Goal: Task Accomplishment & Management: Use online tool/utility

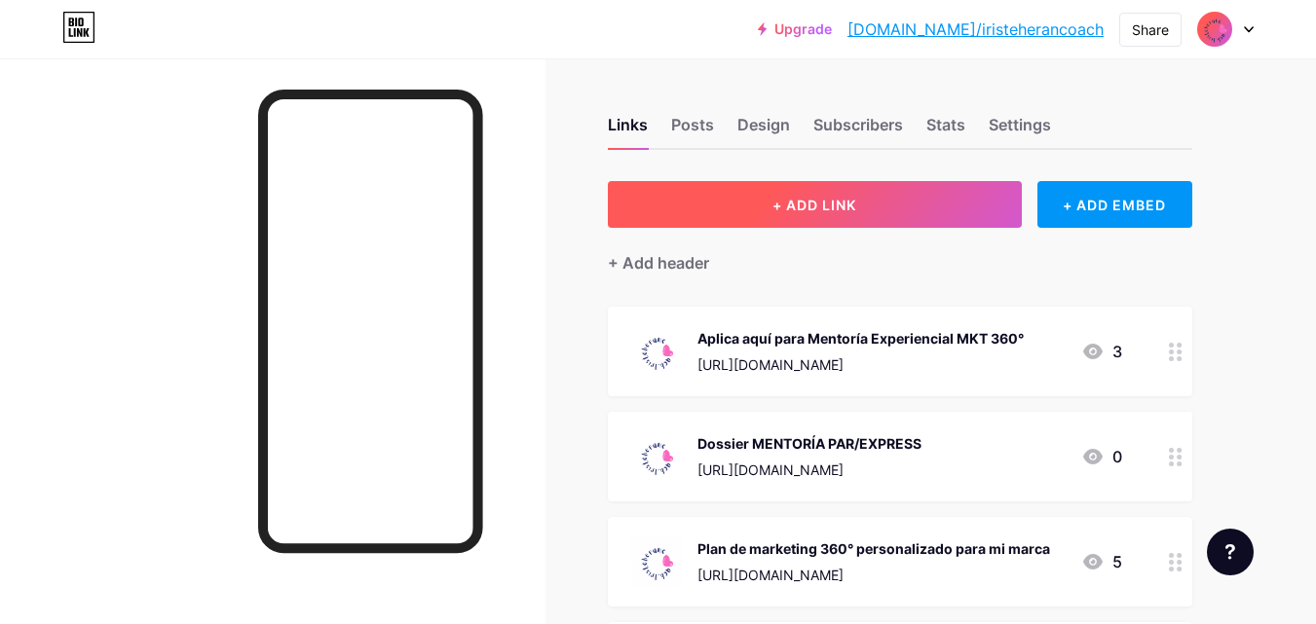
click at [852, 198] on span "+ ADD LINK" at bounding box center [814, 205] width 84 height 17
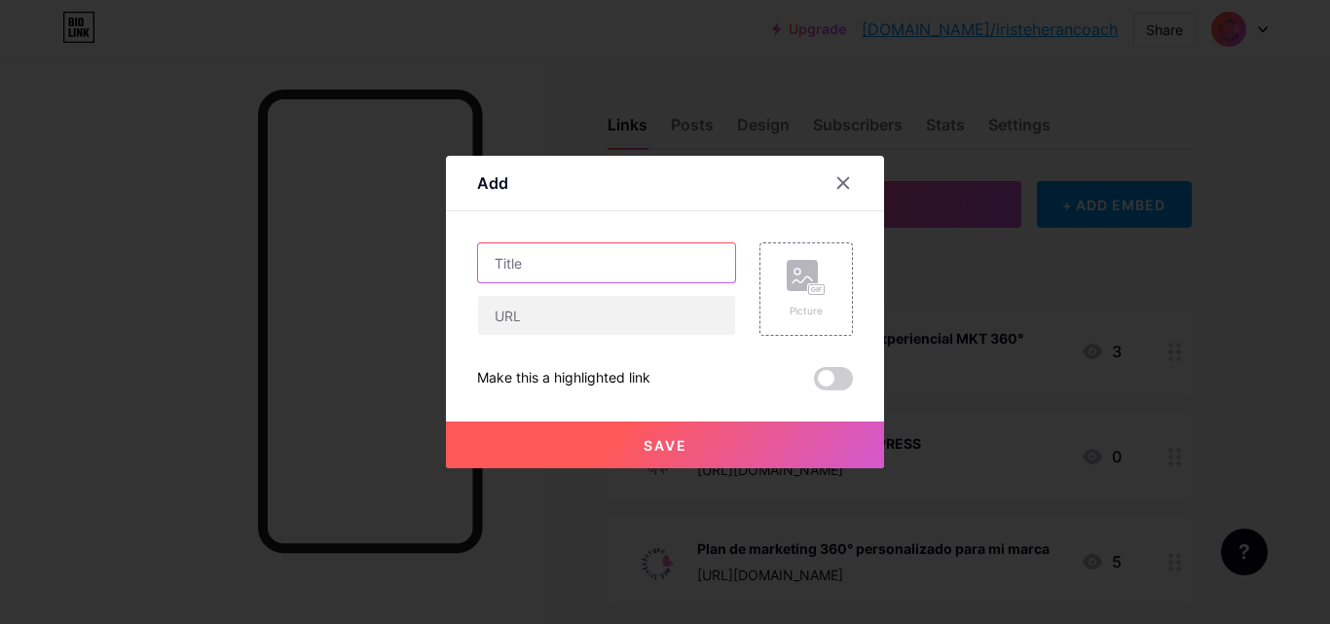
click at [575, 256] on input "text" at bounding box center [606, 262] width 257 height 39
type input "Grabación de Pódcast"
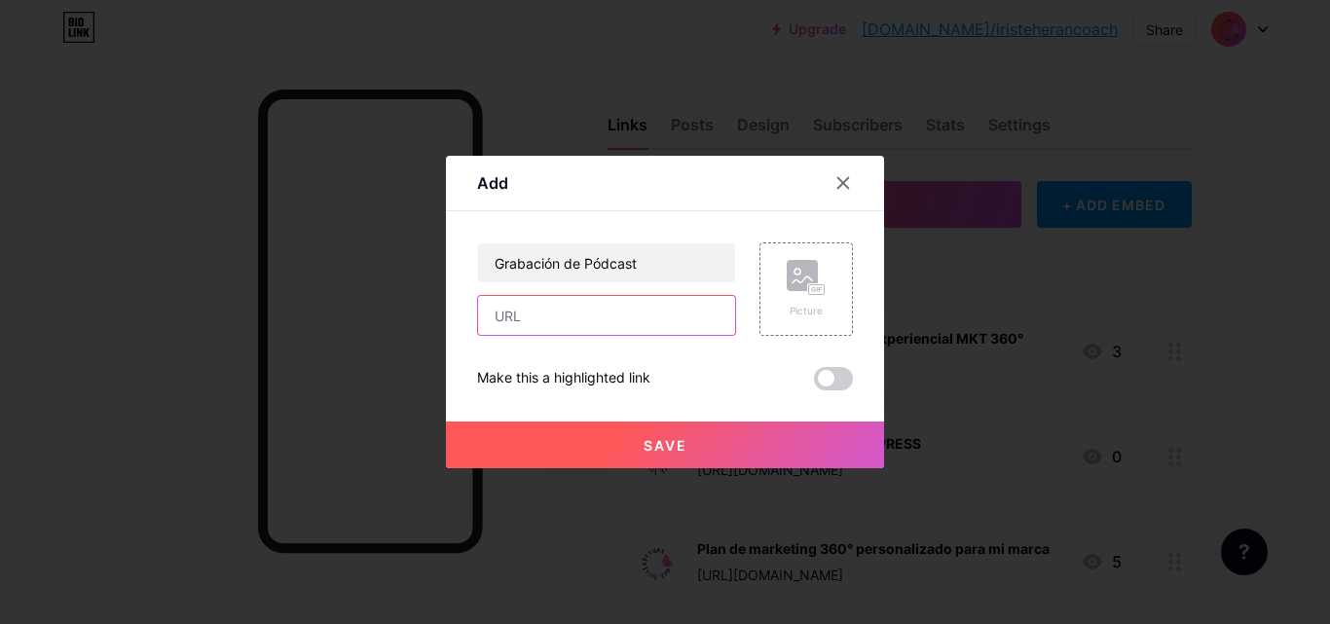
click at [536, 319] on input "text" at bounding box center [606, 315] width 257 height 39
drag, startPoint x: 689, startPoint y: 324, endPoint x: 608, endPoint y: 312, distance: 82.8
click at [608, 312] on input "[URL][DOMAIN_NAME]" at bounding box center [606, 315] width 257 height 39
type input "[URL][DOMAIN_NAME]"
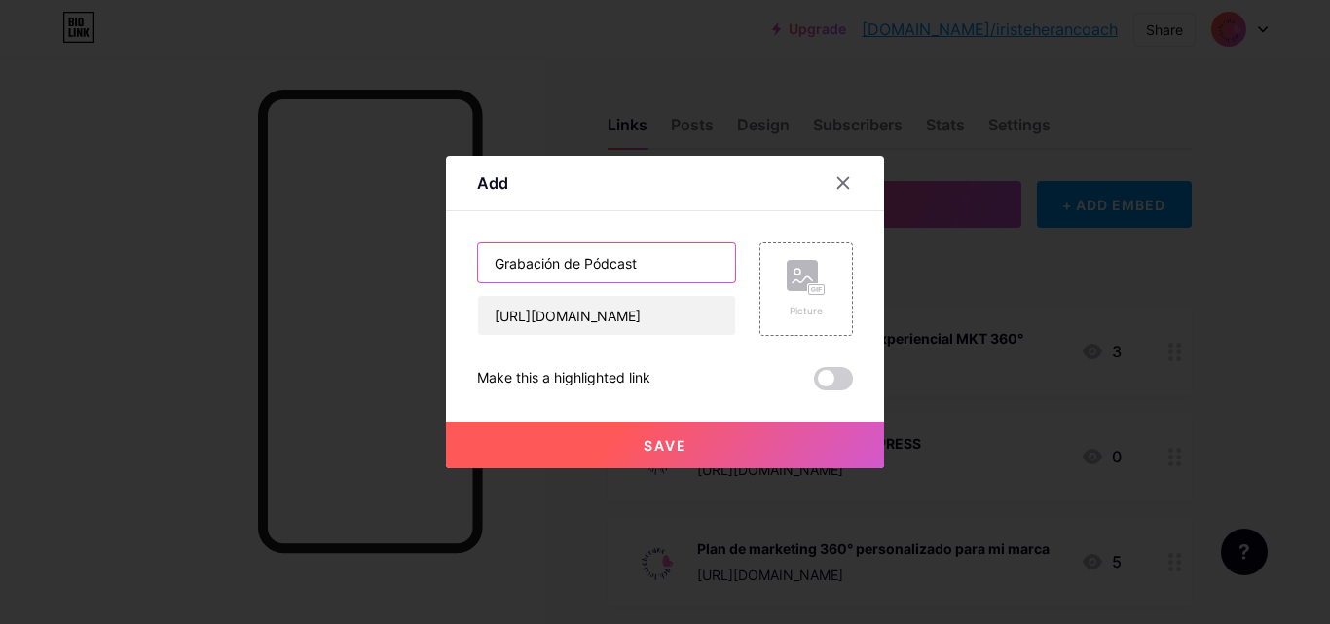
click at [652, 270] on input "Grabación de Pódcast" at bounding box center [606, 262] width 257 height 39
type input "Grabación de Pódcast [Cápitulos y Cápsulas de Video]]"
click at [804, 292] on icon at bounding box center [806, 278] width 39 height 36
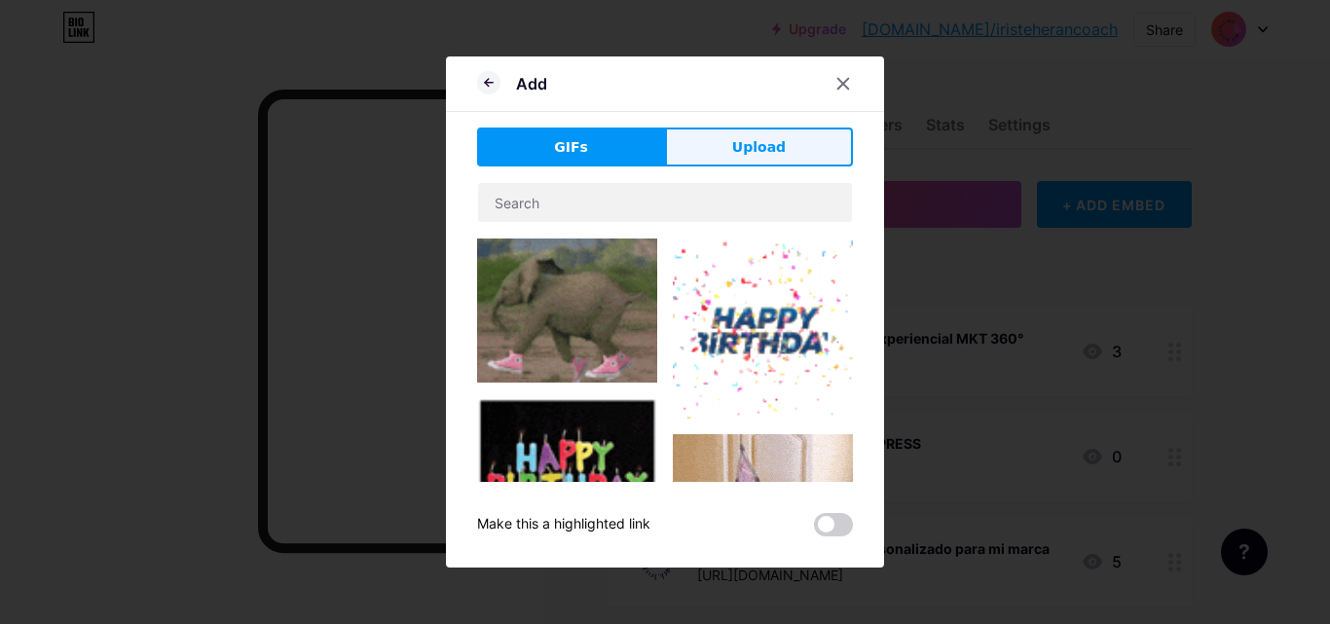
click at [745, 141] on span "Upload" at bounding box center [759, 147] width 54 height 20
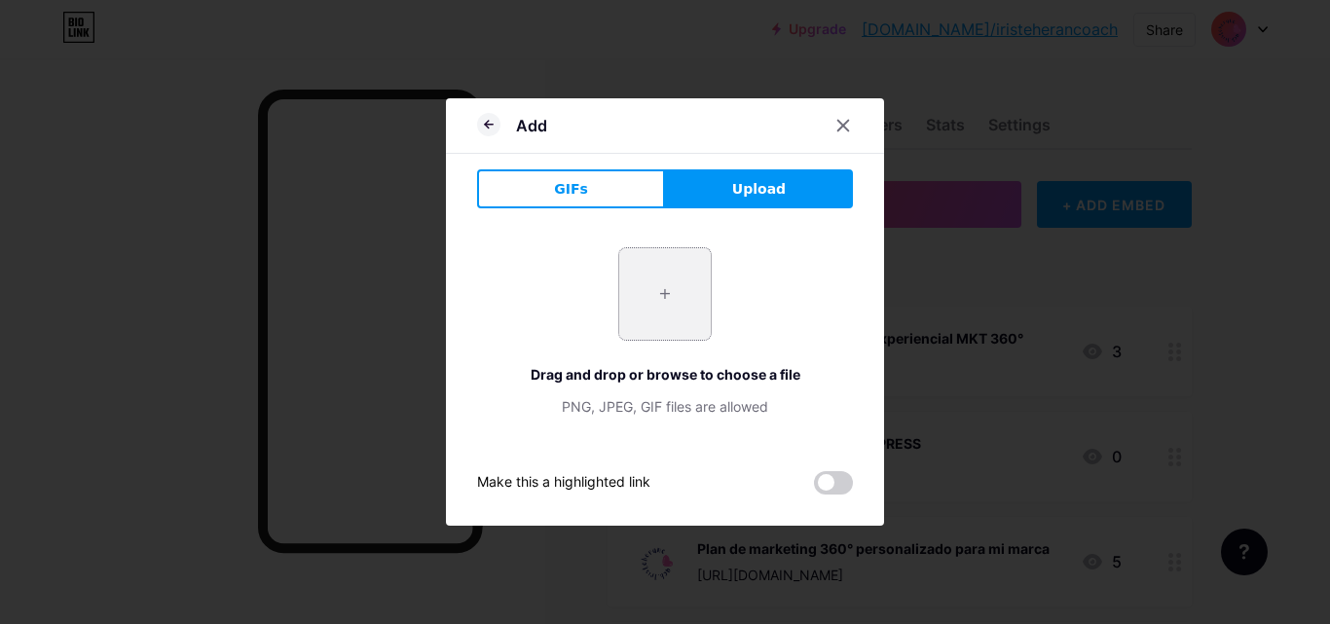
click at [647, 288] on input "file" at bounding box center [665, 294] width 92 height 92
type input "C:\fakepath\LOGO [PERSON_NAME] COACH AZUL FONDO BLANCO.png"
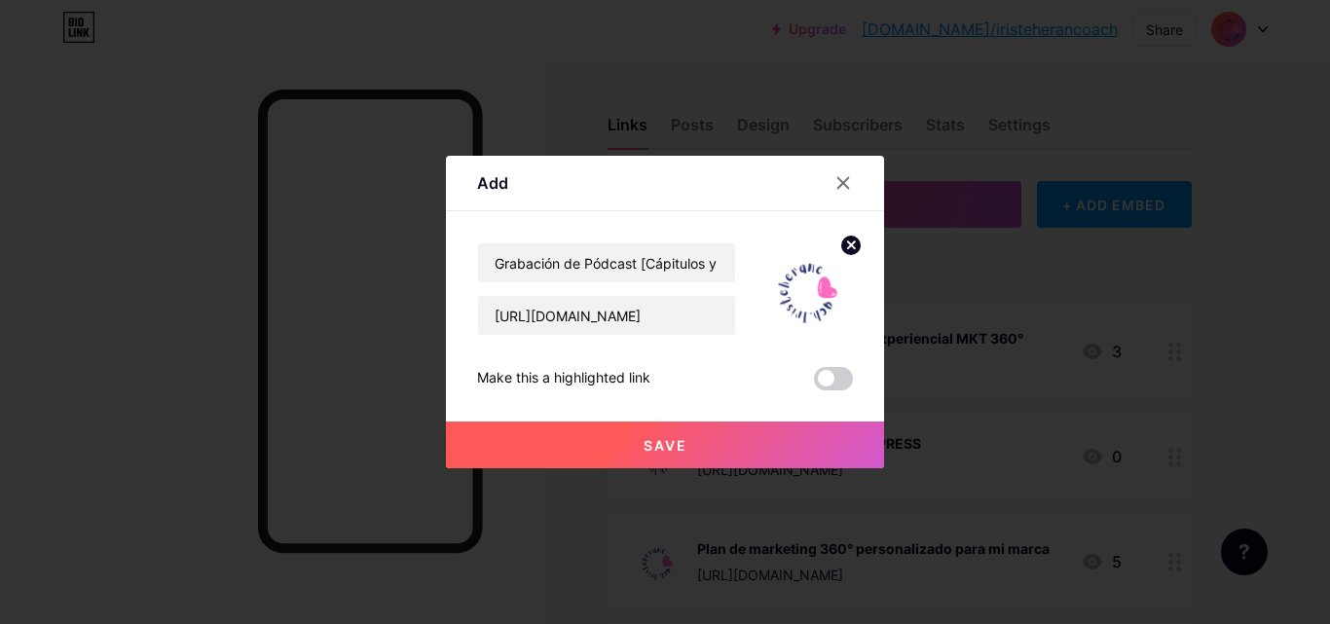
click at [688, 447] on button "Save" at bounding box center [665, 445] width 438 height 47
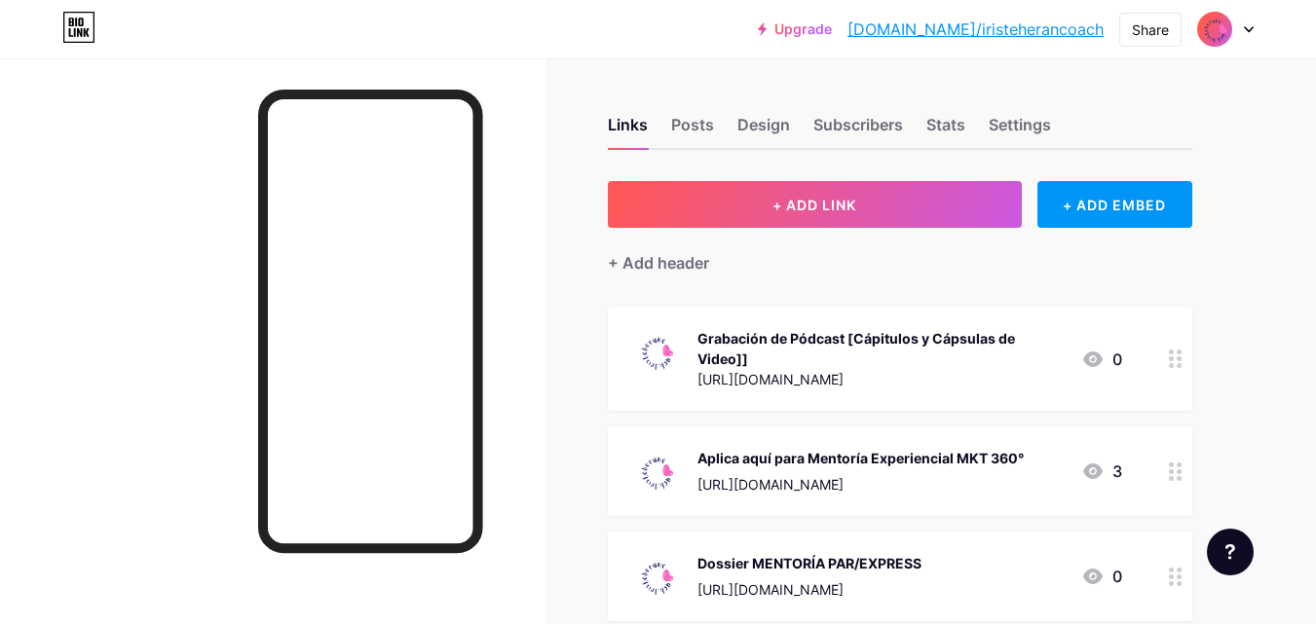
click at [838, 336] on div "Grabación de Pódcast [Cápitulos y Cápsulas de Video]]" at bounding box center [881, 348] width 368 height 41
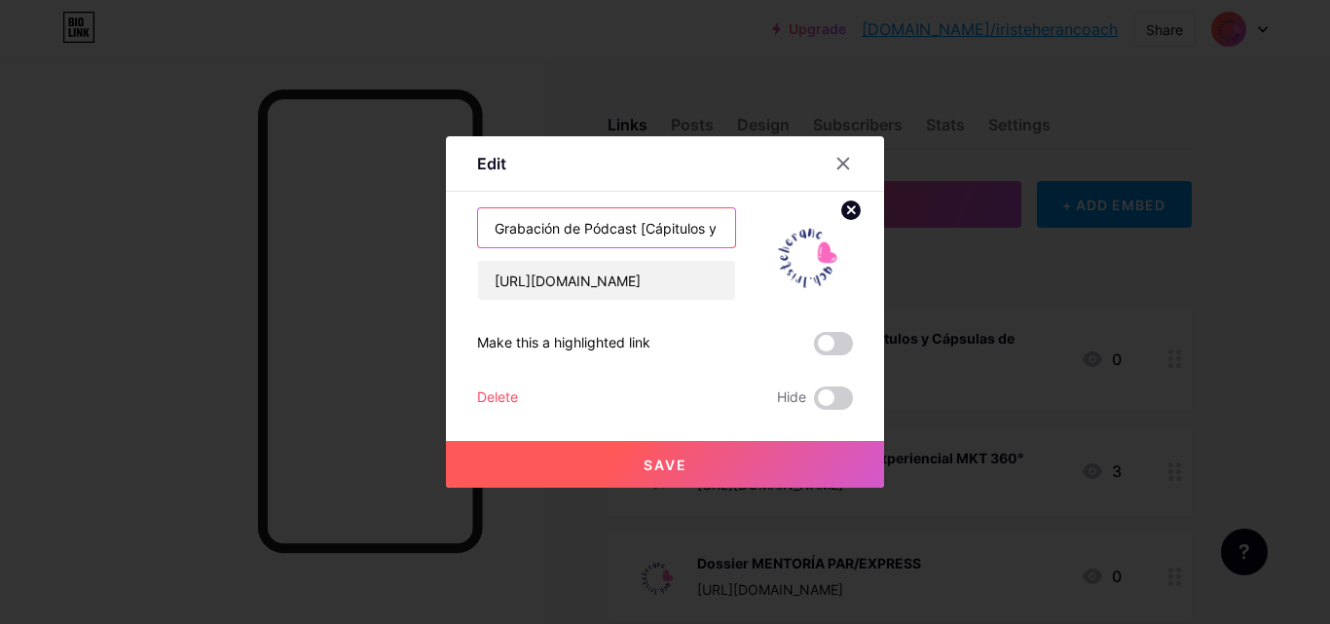
click at [656, 230] on input "Grabación de Pódcast [Cápitulos y Cápsulas de Video]]" at bounding box center [606, 227] width 257 height 39
click at [547, 227] on input "Grabación de Pódcast [Cápitulos y Cápsulas de Video]]" at bounding box center [606, 227] width 257 height 39
click at [723, 226] on input "Grabación de Pódcast [Capítulos y Cápsulas de Video]]" at bounding box center [606, 227] width 257 height 39
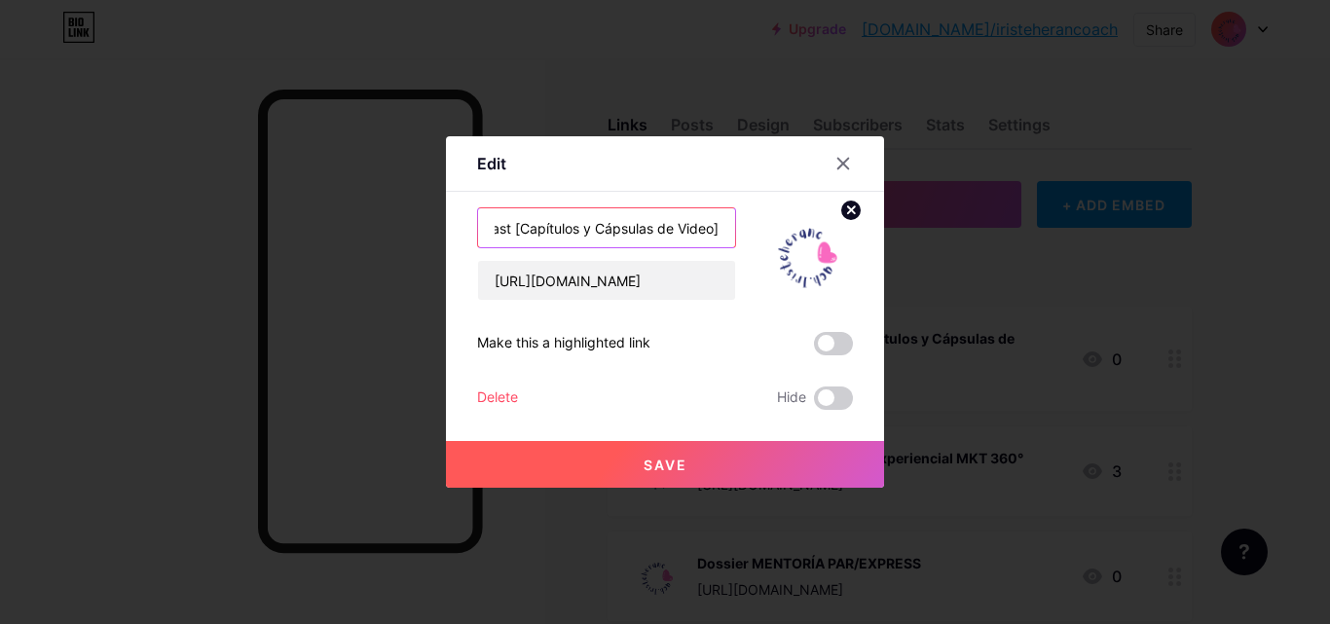
type input "Grabación de Pódcast [Capítulos y Cápsulas de Video]"
click at [654, 466] on span "Save" at bounding box center [666, 465] width 44 height 17
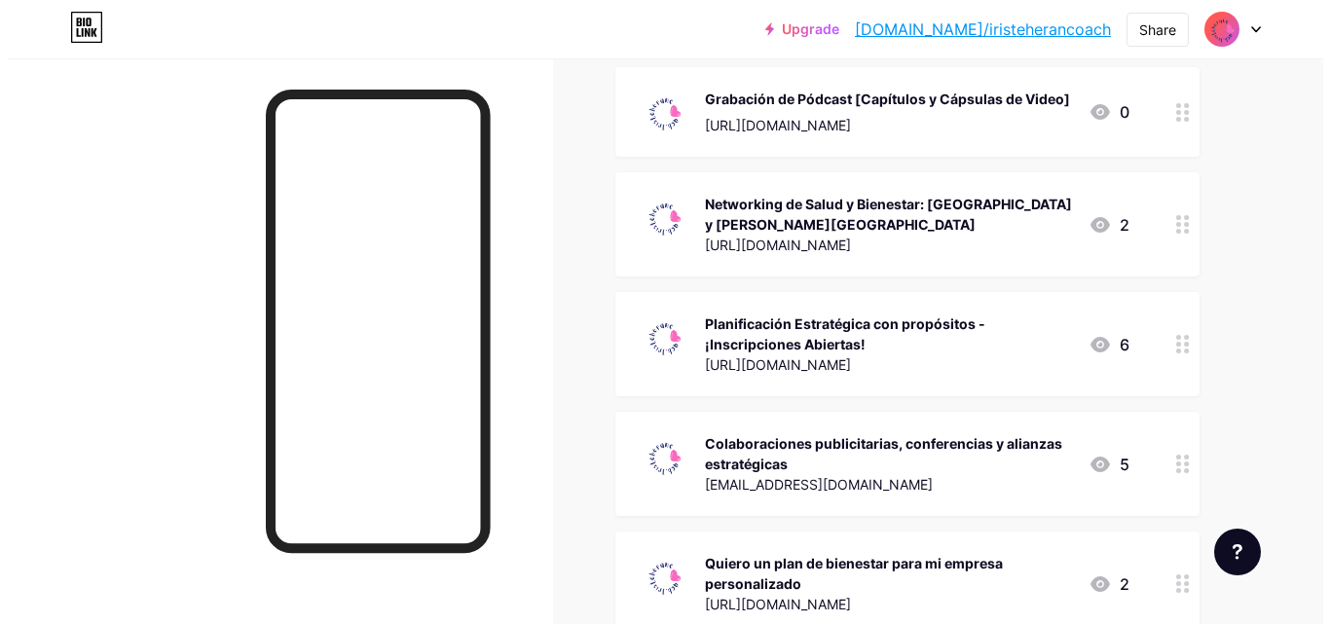
scroll to position [656, 0]
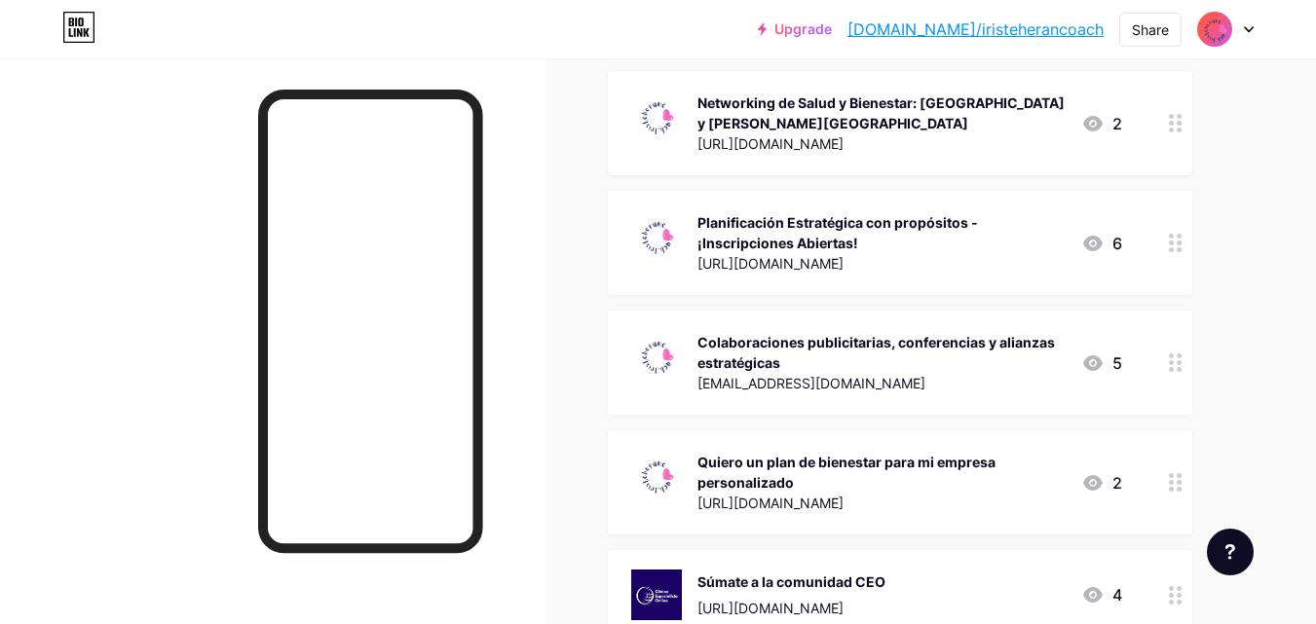
click at [908, 235] on div "Planificación Estratégica con propósitos - ¡Inscripciones Abiertas!" at bounding box center [881, 232] width 368 height 41
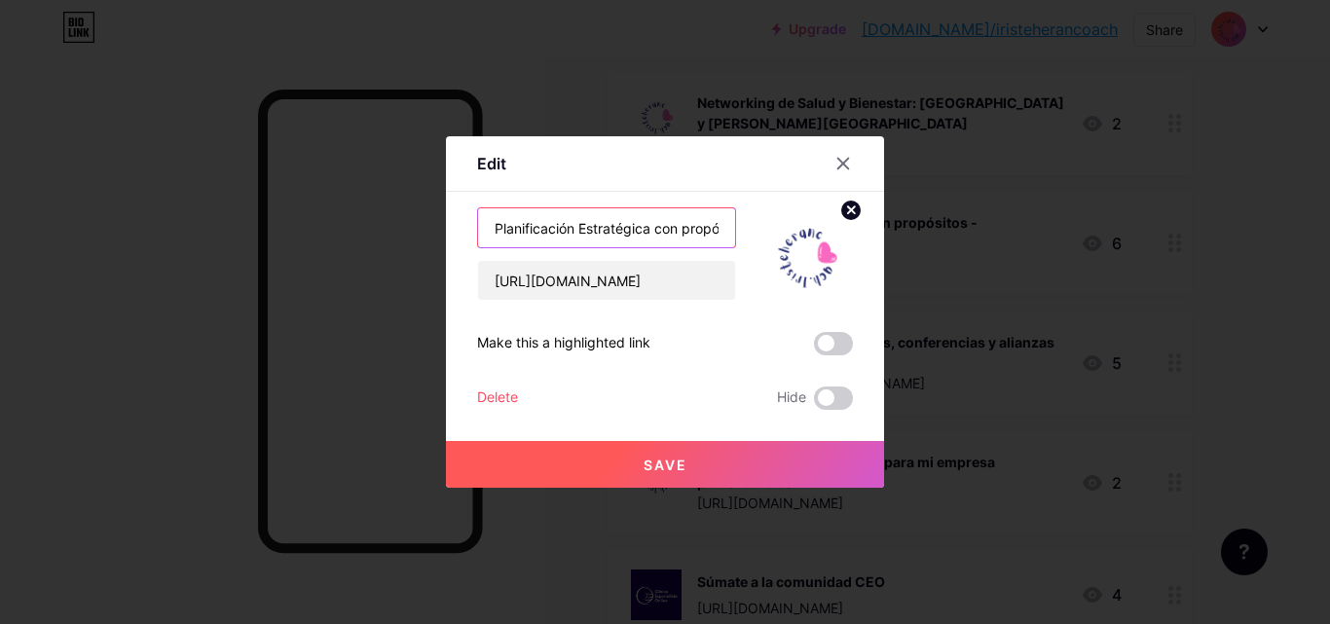
click at [647, 232] on input "Planificación Estratégica con propósitos - ¡Inscripciones Abiertas!" at bounding box center [606, 227] width 257 height 39
click at [594, 228] on input "Planificación Estratégica con propósitos - ¡Inscripciones Abiertas!" at bounding box center [606, 227] width 257 height 39
type input "Planificación Estratégica con propósitos y mapa de sueños - ¡Inscripciones Abie…"
click at [650, 466] on span "Save" at bounding box center [666, 465] width 44 height 17
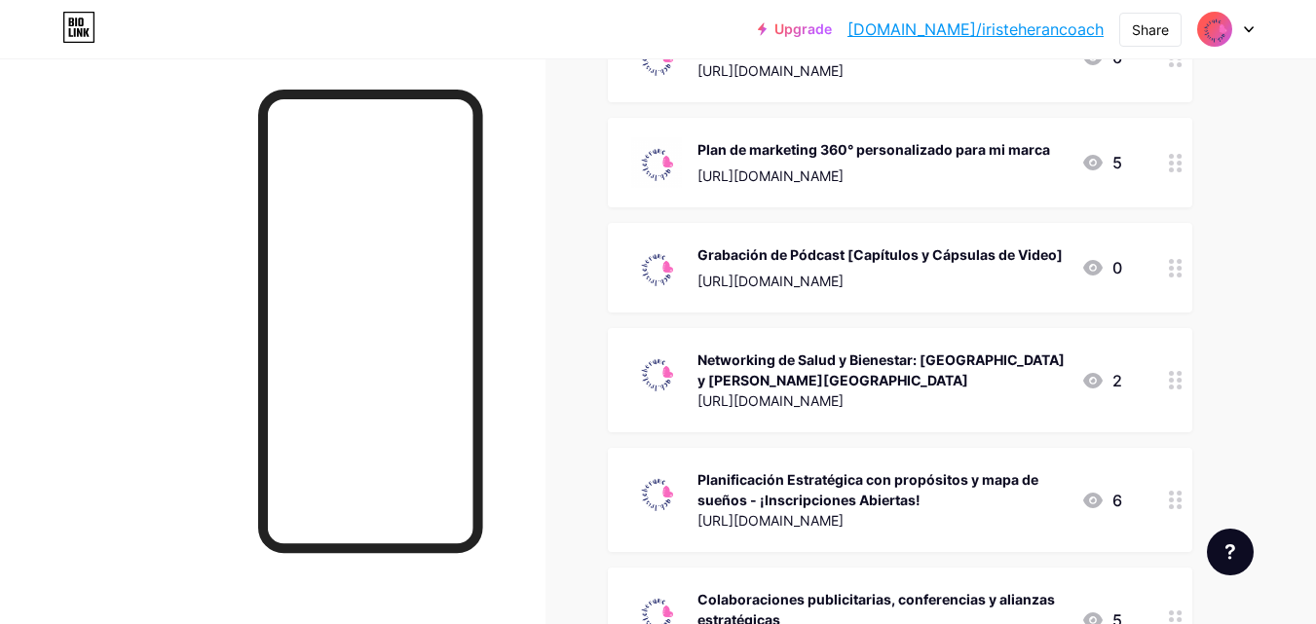
scroll to position [0, 0]
